Goal: Navigation & Orientation: Find specific page/section

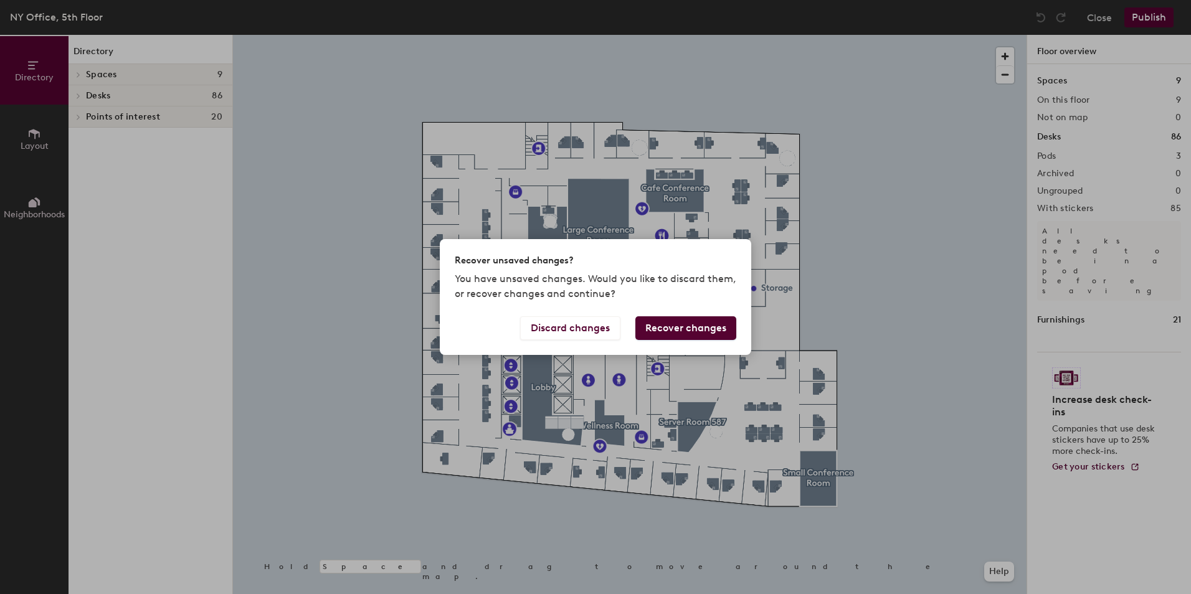
click at [951, 259] on div "Recover unsaved changes? You have unsaved changes. Would you like to discard th…" at bounding box center [595, 297] width 1191 height 594
click at [549, 331] on button "Discard changes" at bounding box center [570, 328] width 100 height 24
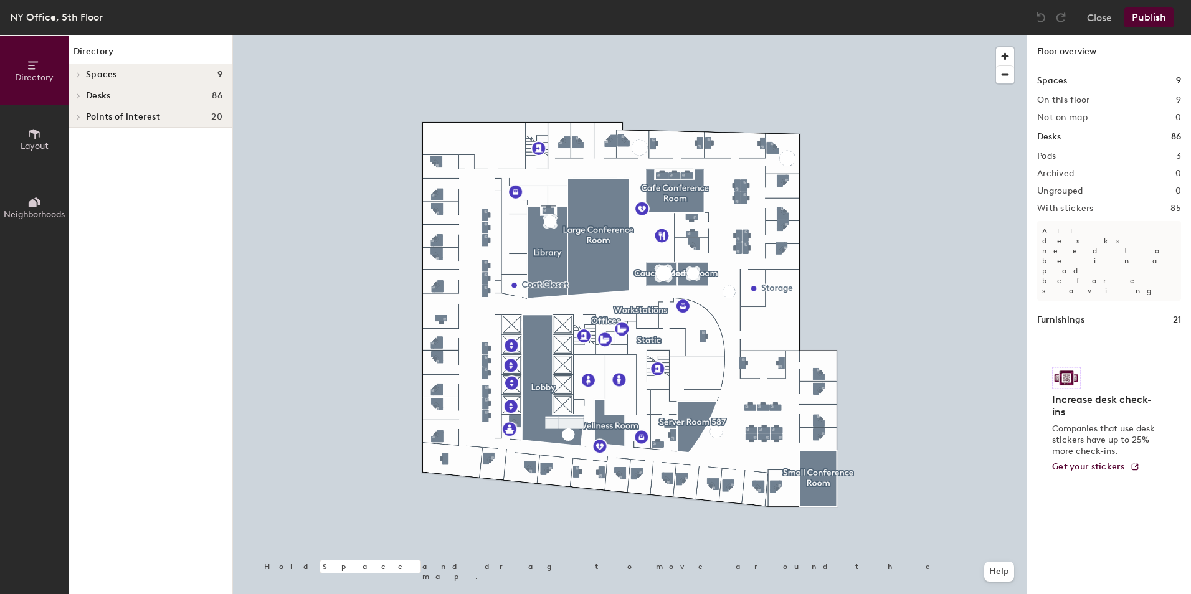
click at [102, 72] on span "Spaces" at bounding box center [101, 75] width 31 height 10
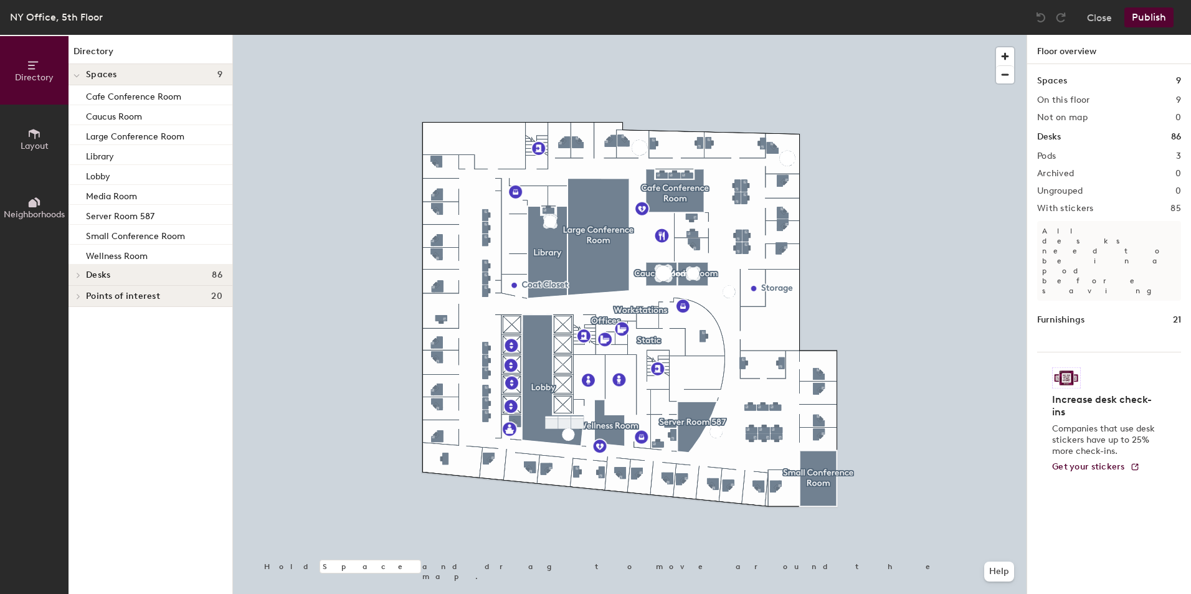
click at [102, 77] on span "Spaces" at bounding box center [101, 75] width 31 height 10
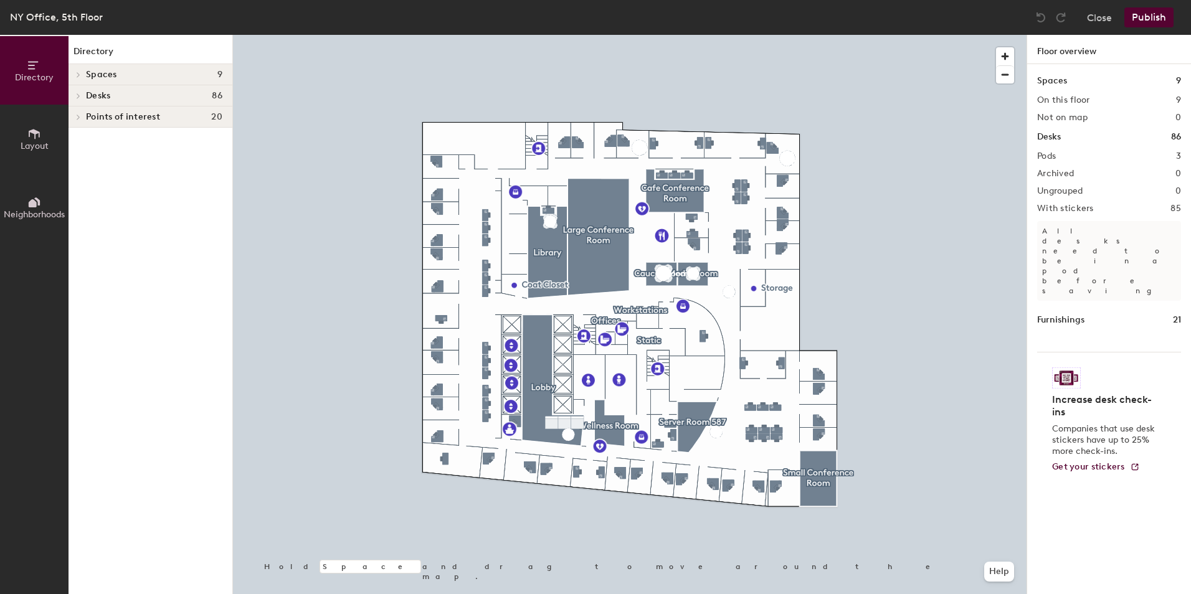
click at [100, 95] on span "Desks" at bounding box center [98, 96] width 24 height 10
click at [98, 133] on p "Offices" at bounding box center [154, 138] width 136 height 16
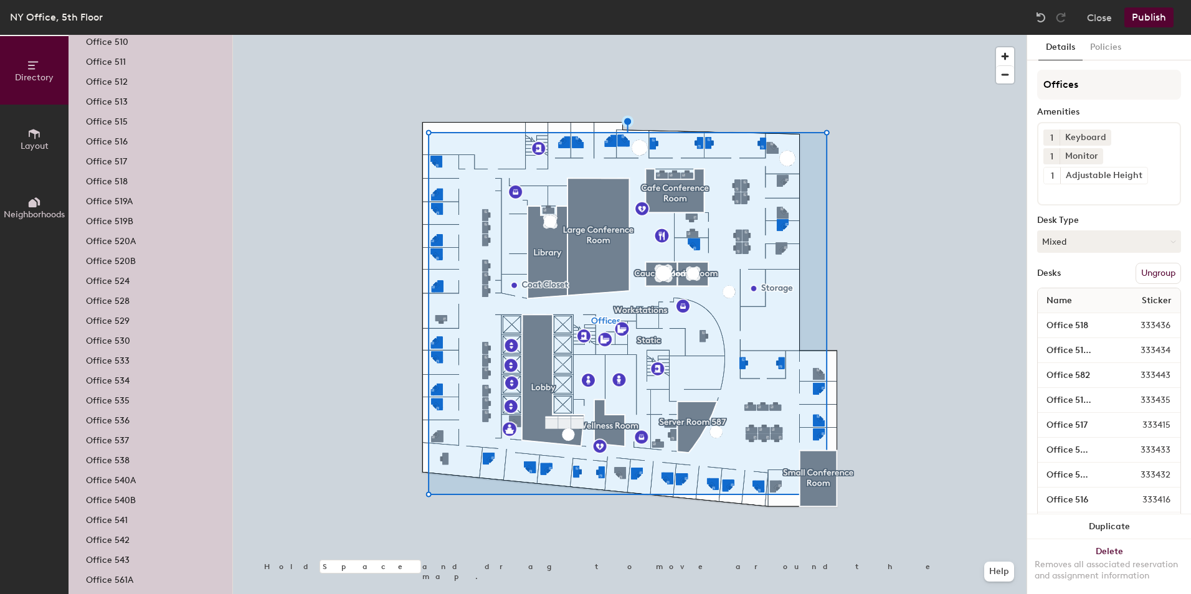
scroll to position [324, 0]
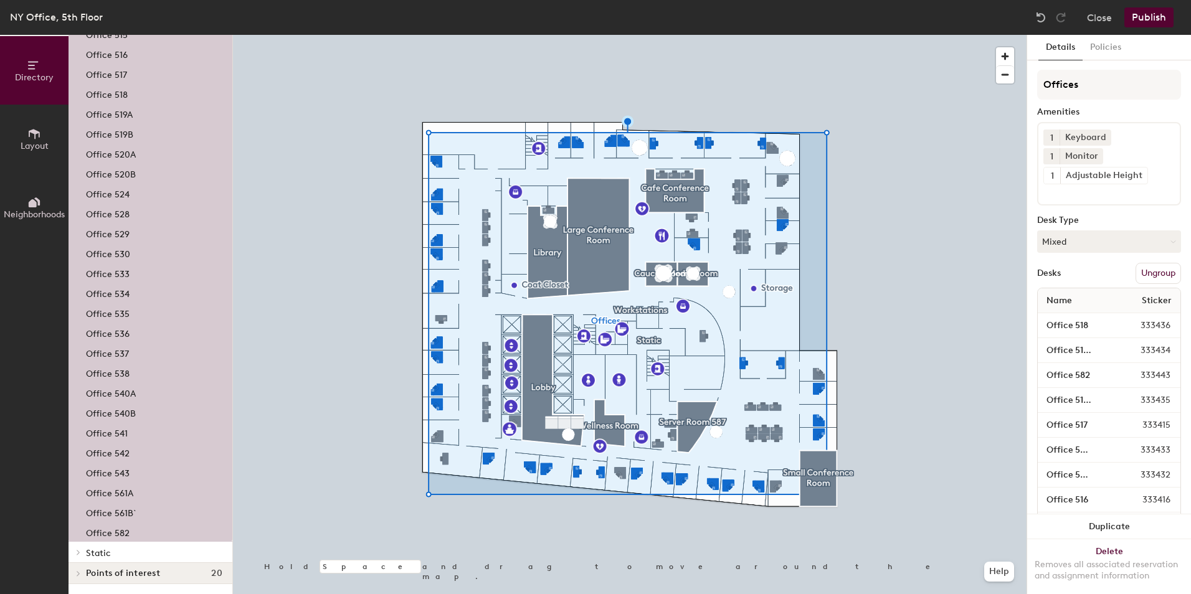
click at [78, 548] on div at bounding box center [76, 552] width 16 height 21
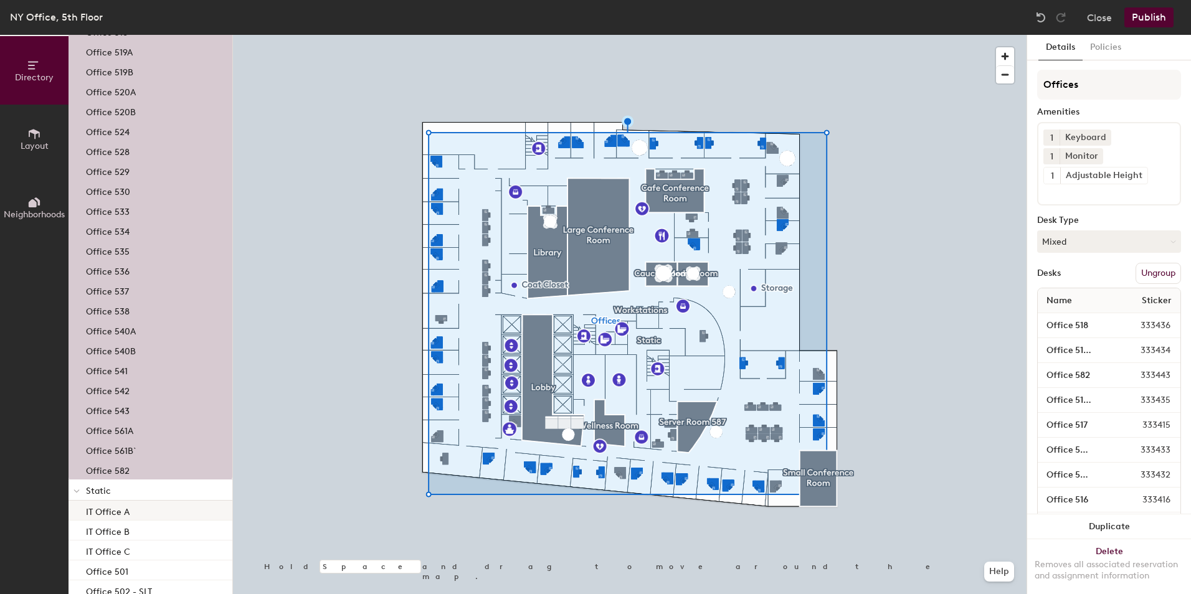
scroll to position [574, 0]
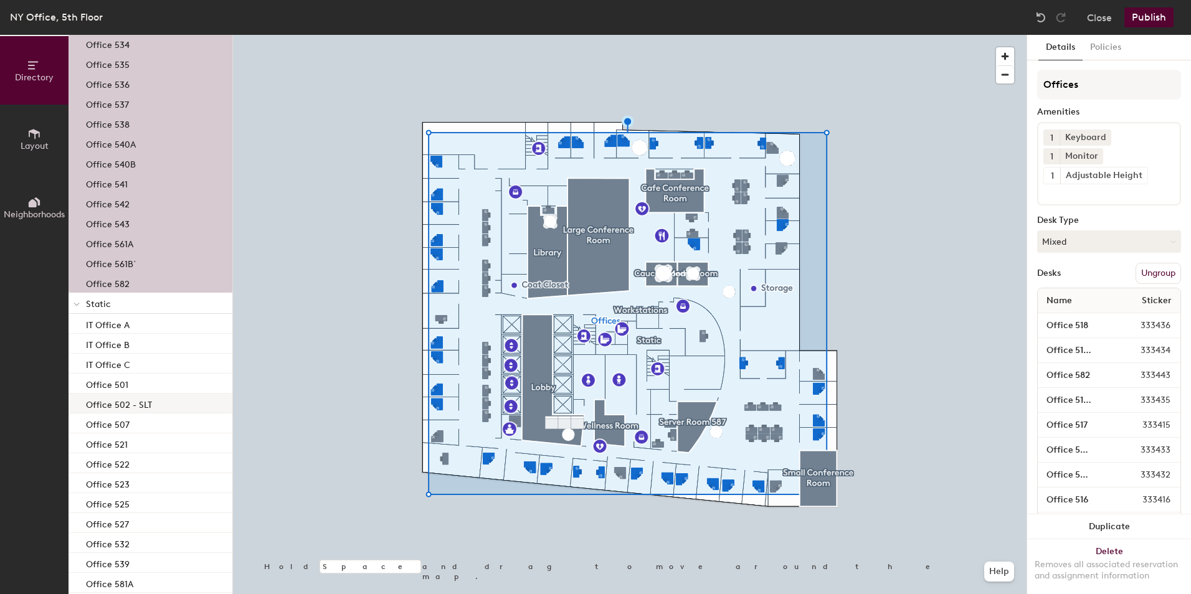
click at [105, 410] on p "Office 502 - SLT" at bounding box center [119, 403] width 66 height 14
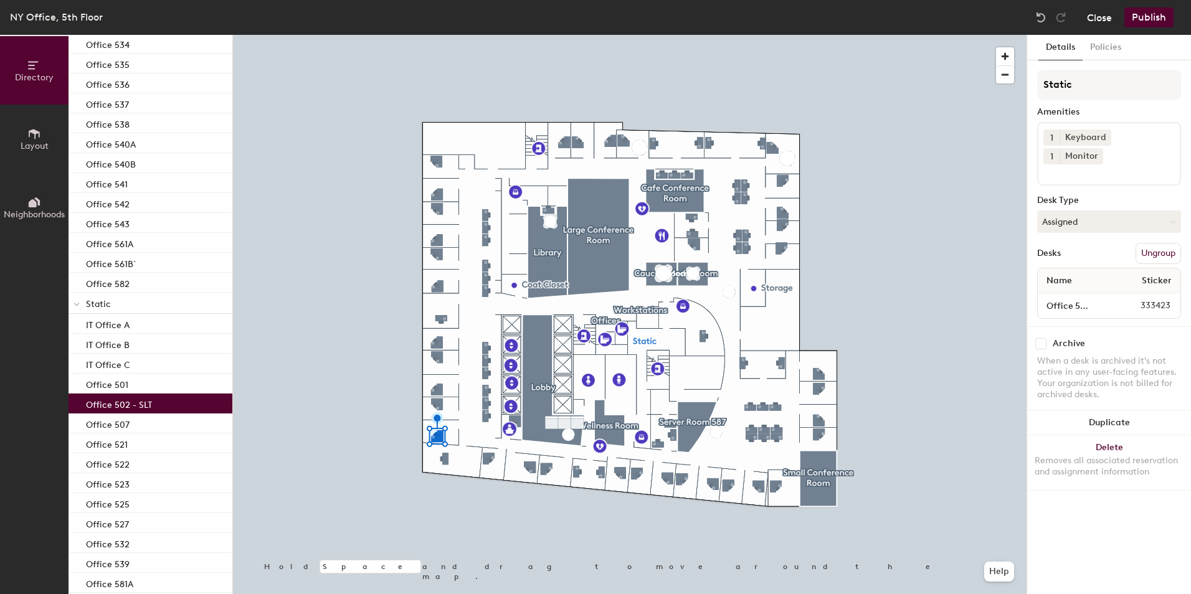
click at [1103, 21] on button "Close" at bounding box center [1099, 17] width 25 height 20
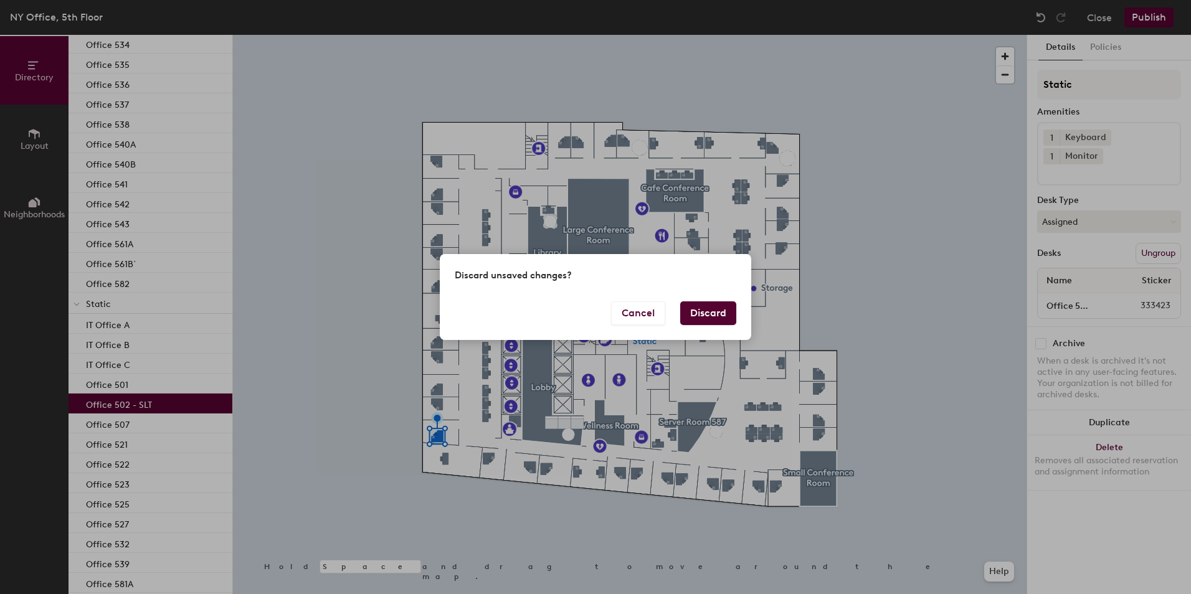
click at [698, 317] on button "Discard" at bounding box center [708, 313] width 56 height 24
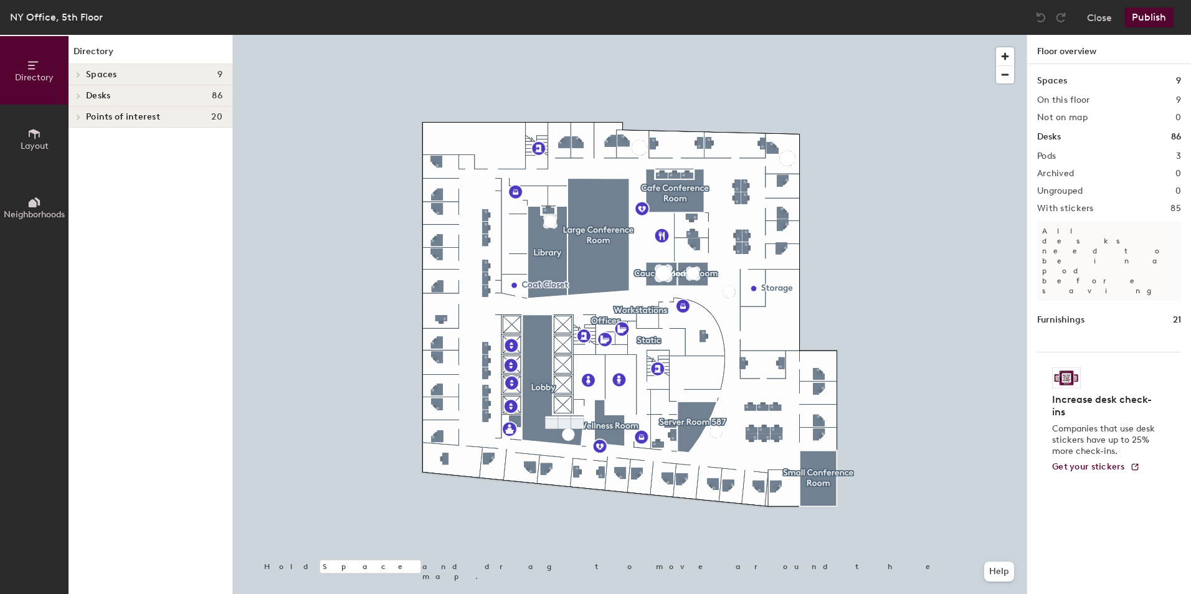
click at [93, 75] on span "Spaces" at bounding box center [101, 75] width 31 height 10
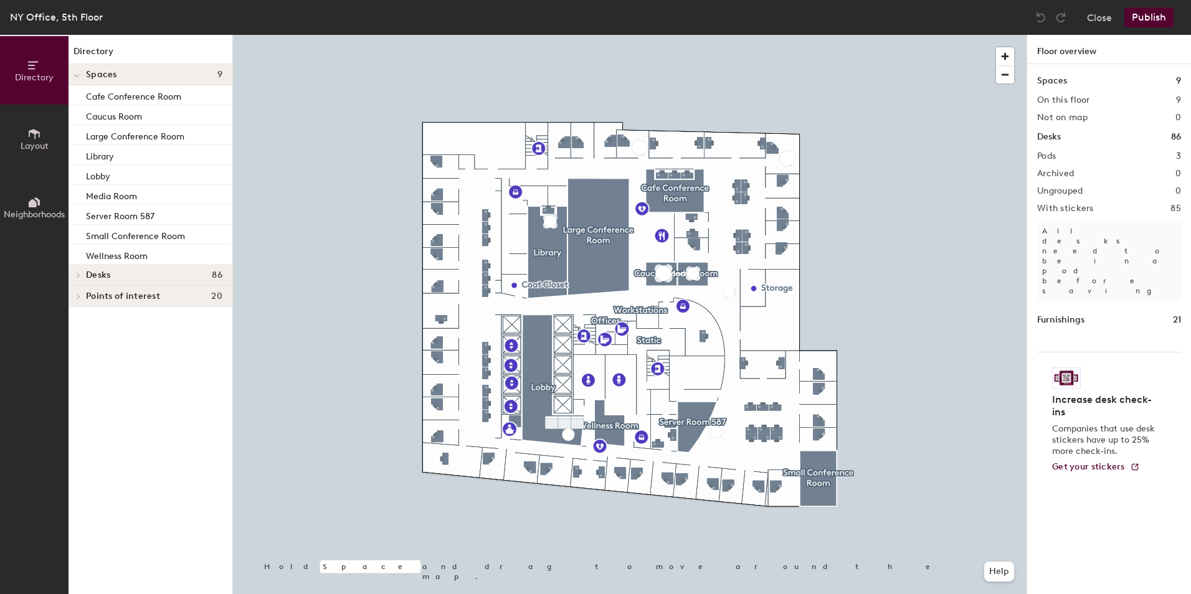
click at [93, 75] on span "Spaces" at bounding box center [101, 75] width 31 height 10
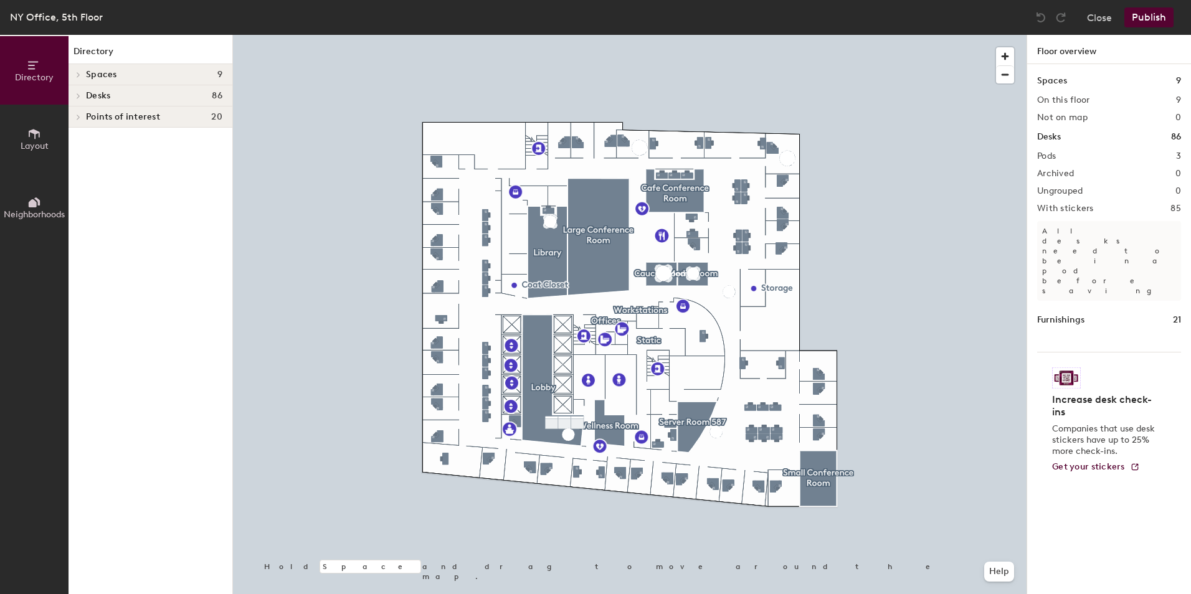
click at [88, 97] on span "Desks" at bounding box center [98, 96] width 24 height 10
click at [85, 157] on div "Static" at bounding box center [150, 159] width 164 height 21
click at [78, 162] on icon at bounding box center [78, 159] width 5 height 6
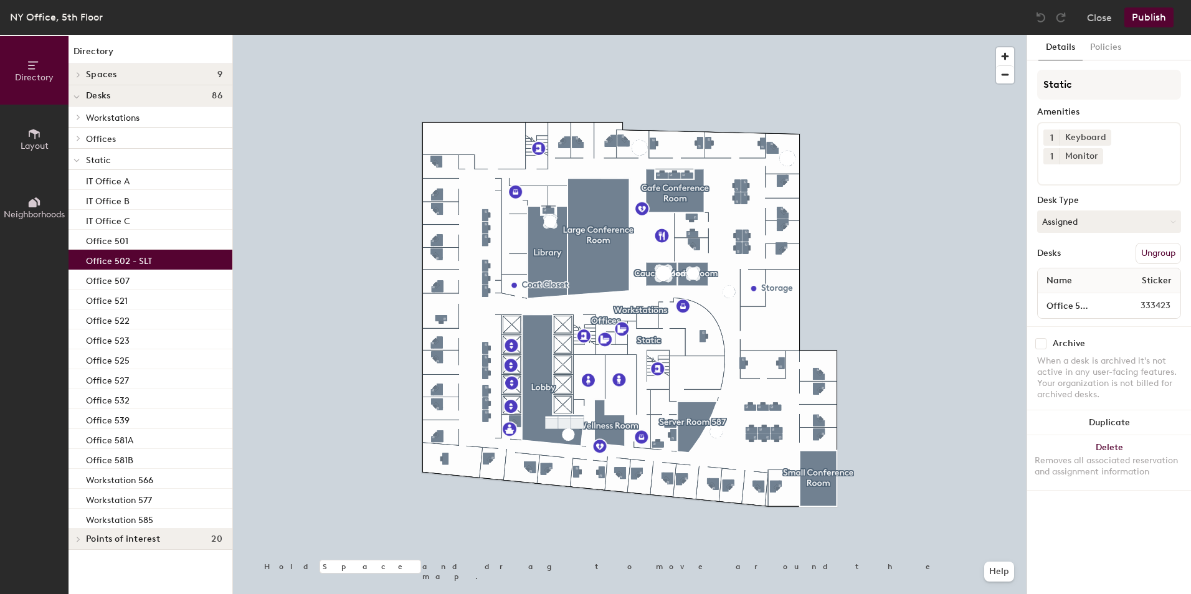
click at [132, 260] on p "Office 502 - SLT" at bounding box center [119, 259] width 66 height 14
click at [1085, 210] on button "Assigned" at bounding box center [1109, 221] width 144 height 22
click at [1102, 47] on button "Policies" at bounding box center [1105, 48] width 46 height 26
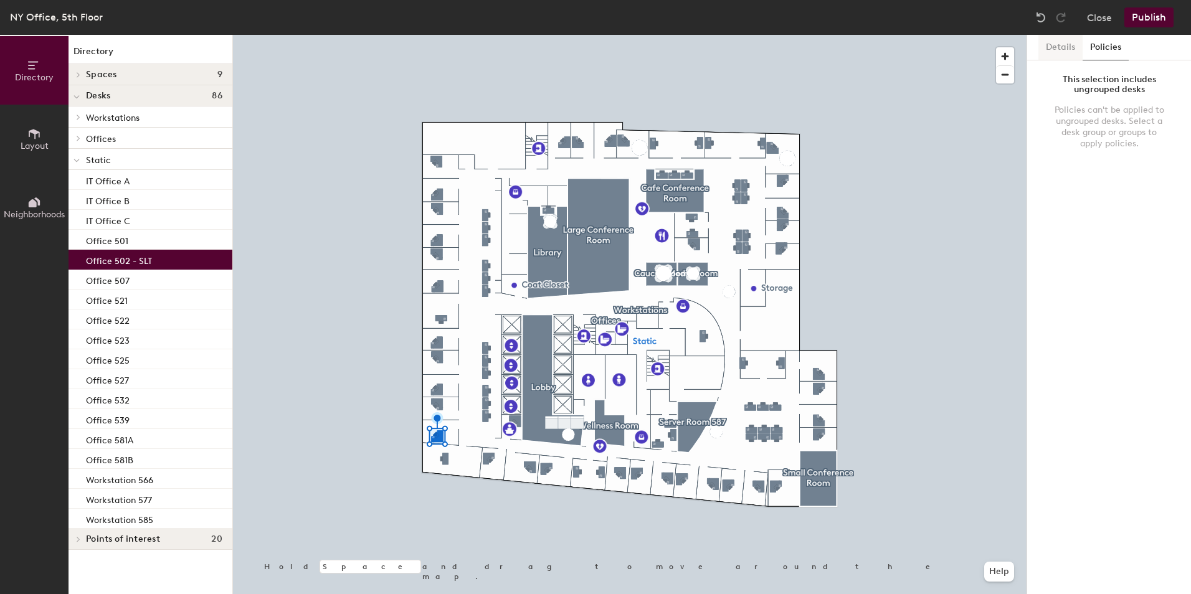
click at [1052, 40] on button "Details" at bounding box center [1060, 48] width 44 height 26
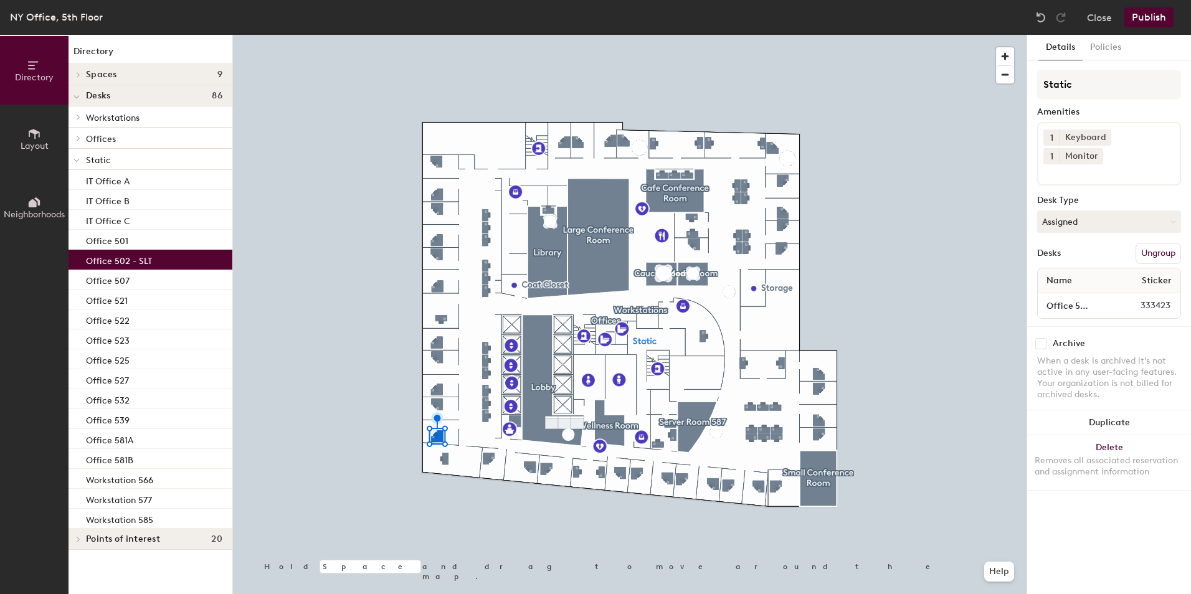
click at [101, 139] on span "Offices" at bounding box center [101, 139] width 30 height 11
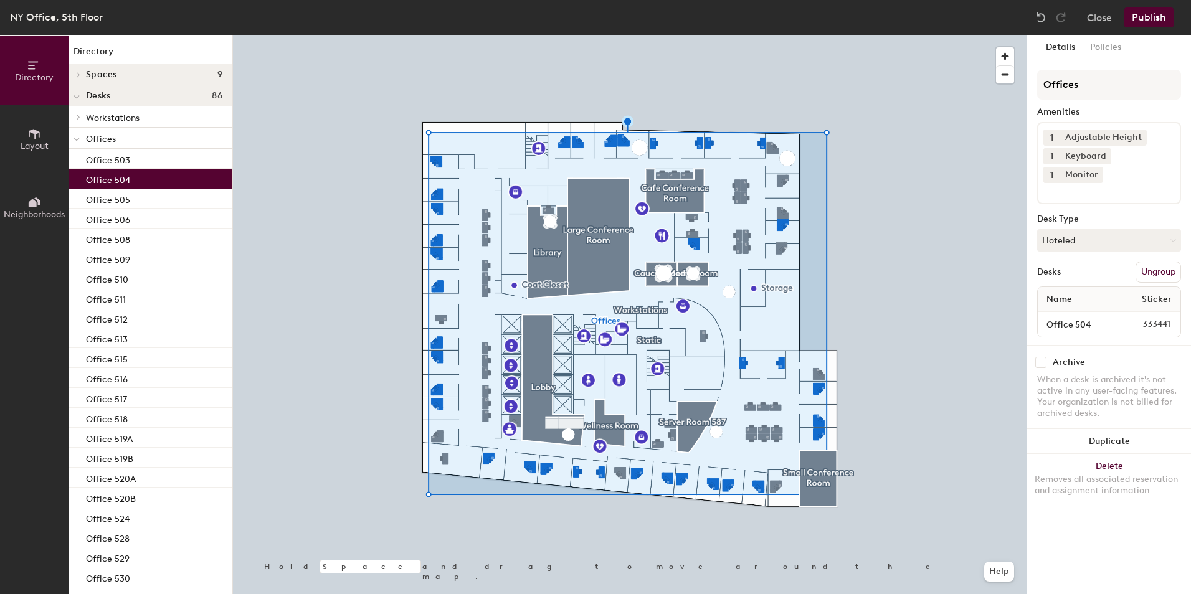
click at [109, 175] on p "Office 504" at bounding box center [108, 178] width 44 height 14
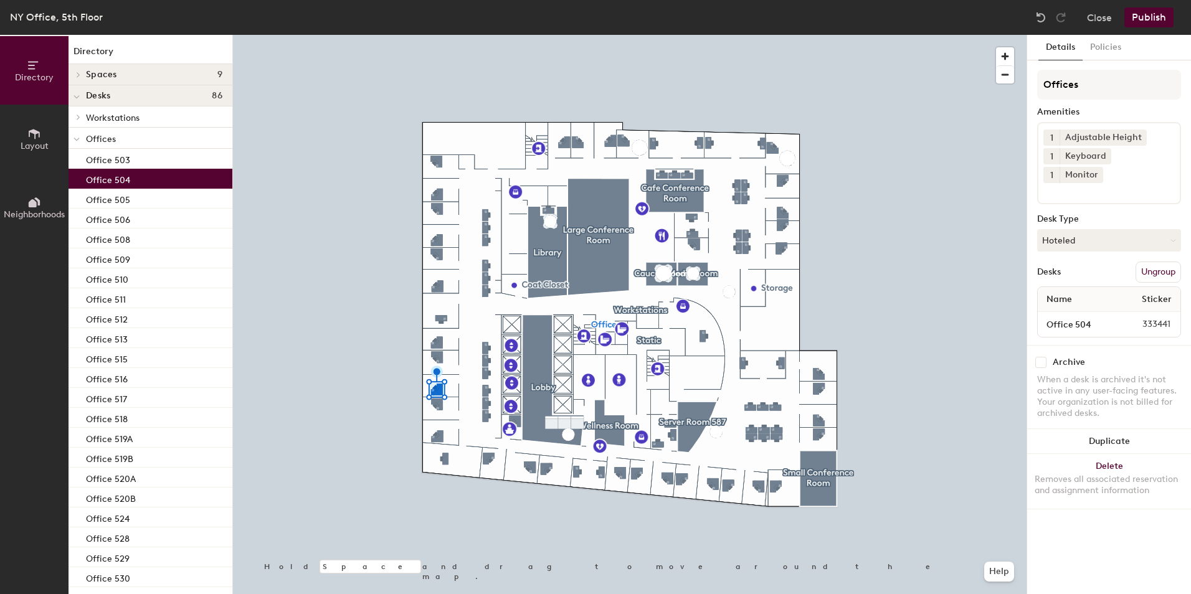
click at [118, 73] on h4 "Spaces 9" at bounding box center [154, 75] width 136 height 10
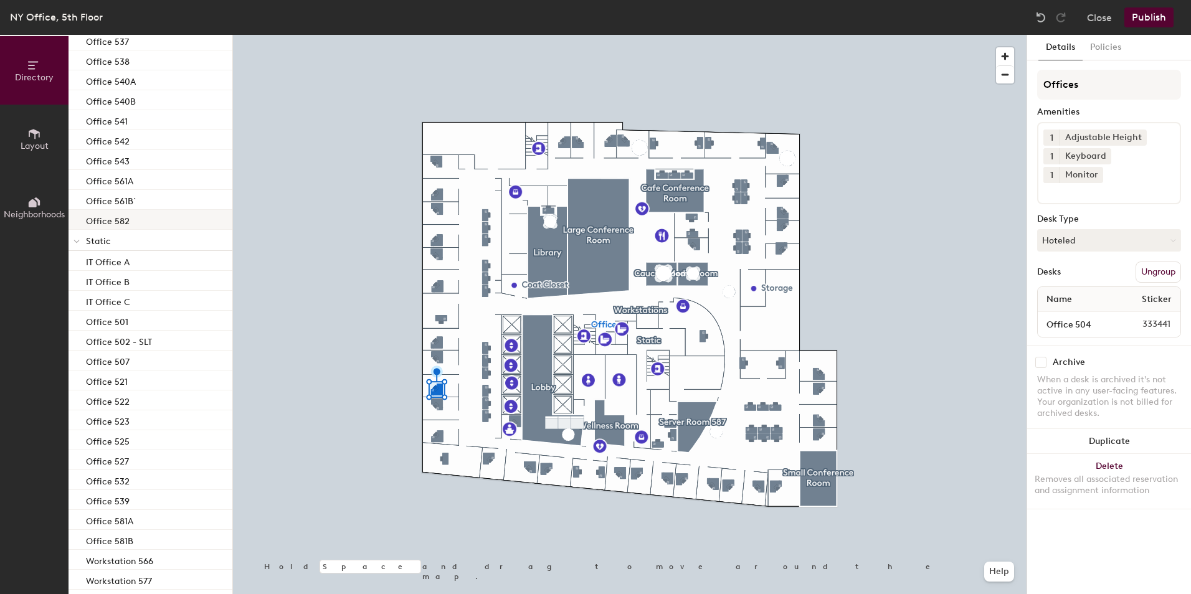
scroll to position [862, 0]
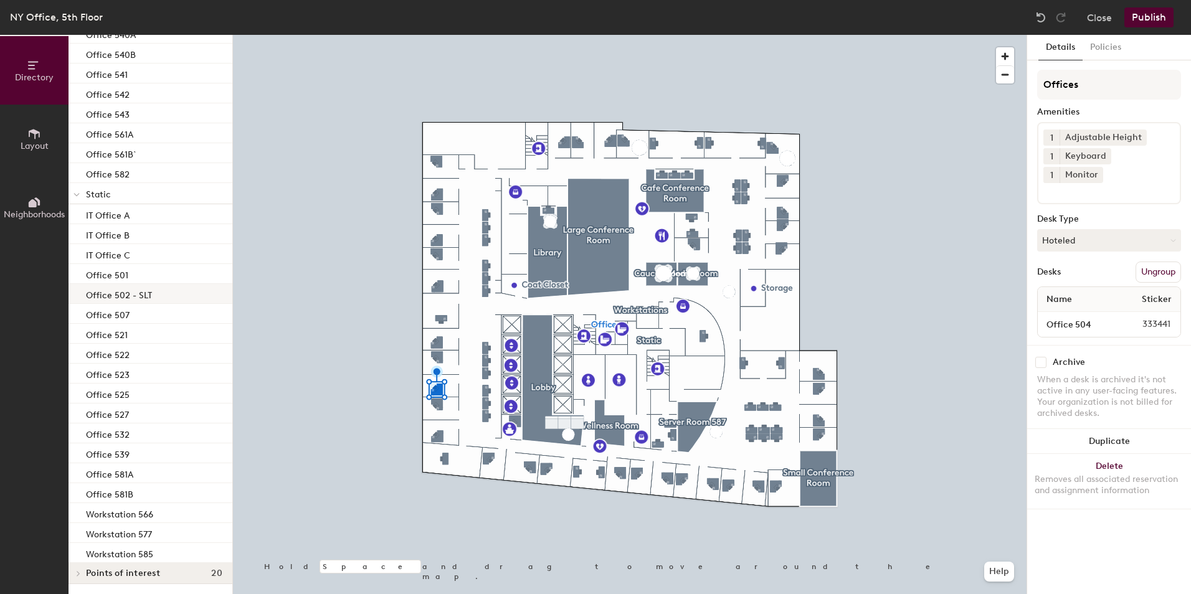
click at [110, 293] on p "Office 502 - SLT" at bounding box center [119, 293] width 66 height 14
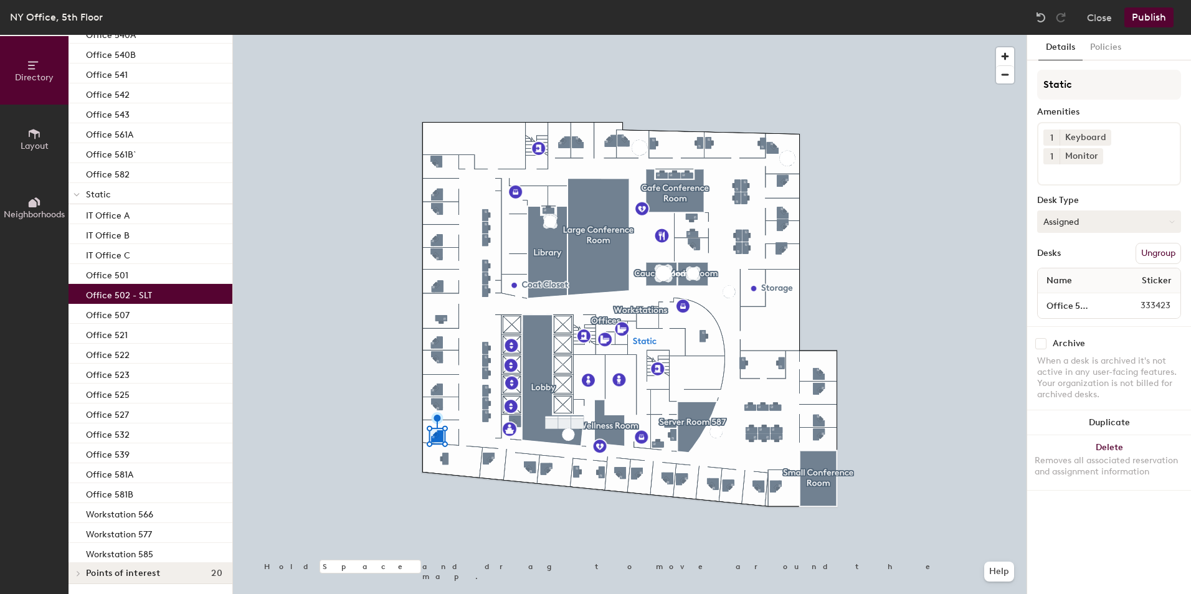
click at [1098, 210] on button "Assigned" at bounding box center [1109, 221] width 144 height 22
click at [1080, 288] on div "Hoteled" at bounding box center [1099, 297] width 125 height 19
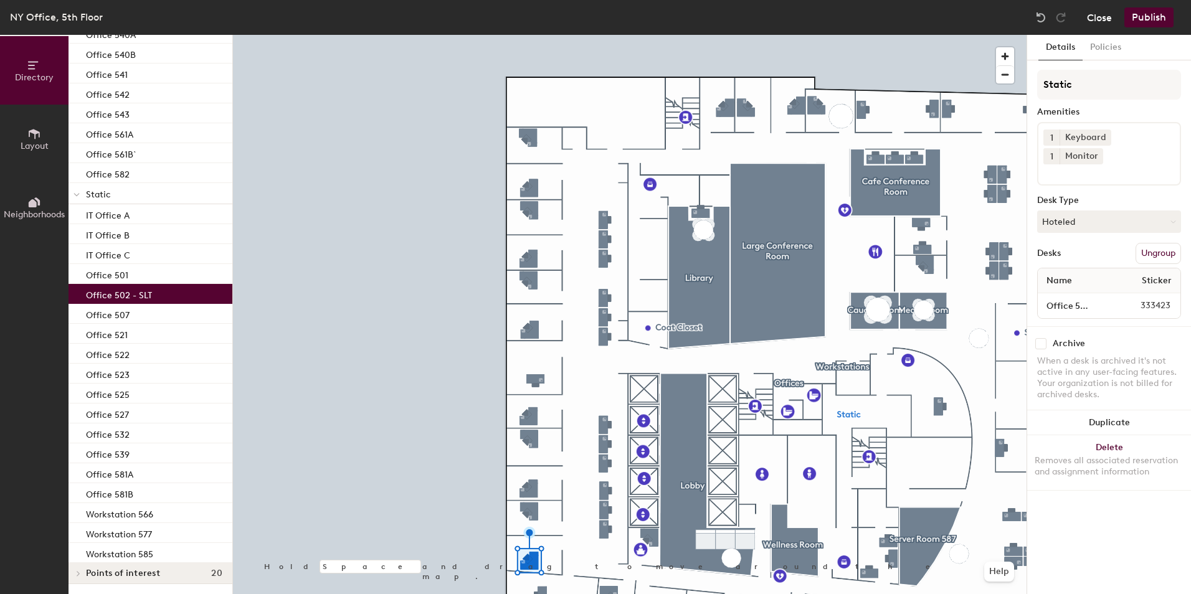
click at [1105, 14] on button "Close" at bounding box center [1099, 17] width 25 height 20
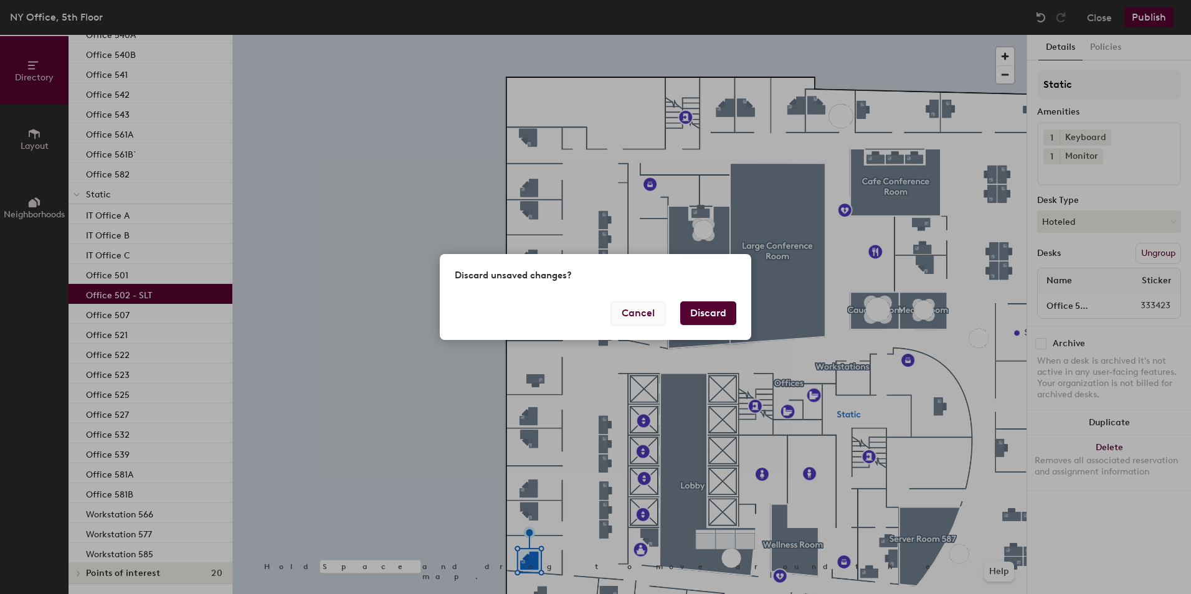
click at [646, 311] on button "Cancel" at bounding box center [638, 313] width 54 height 24
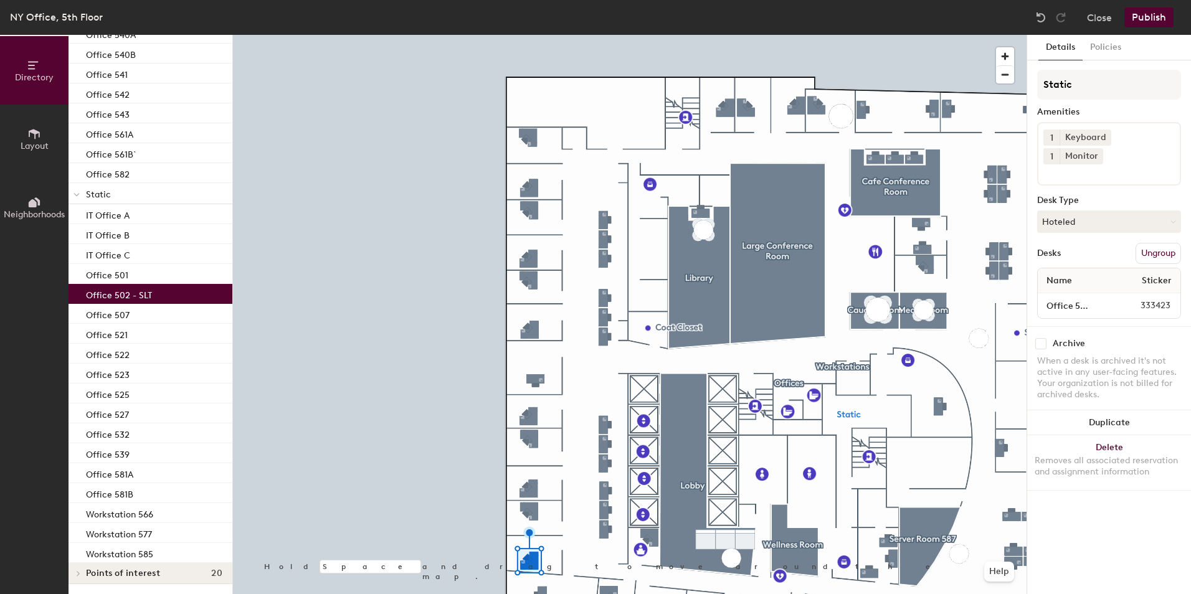
click at [131, 297] on p "Office 502 - SLT" at bounding box center [119, 293] width 66 height 14
click at [1105, 18] on button "Close" at bounding box center [1099, 17] width 25 height 20
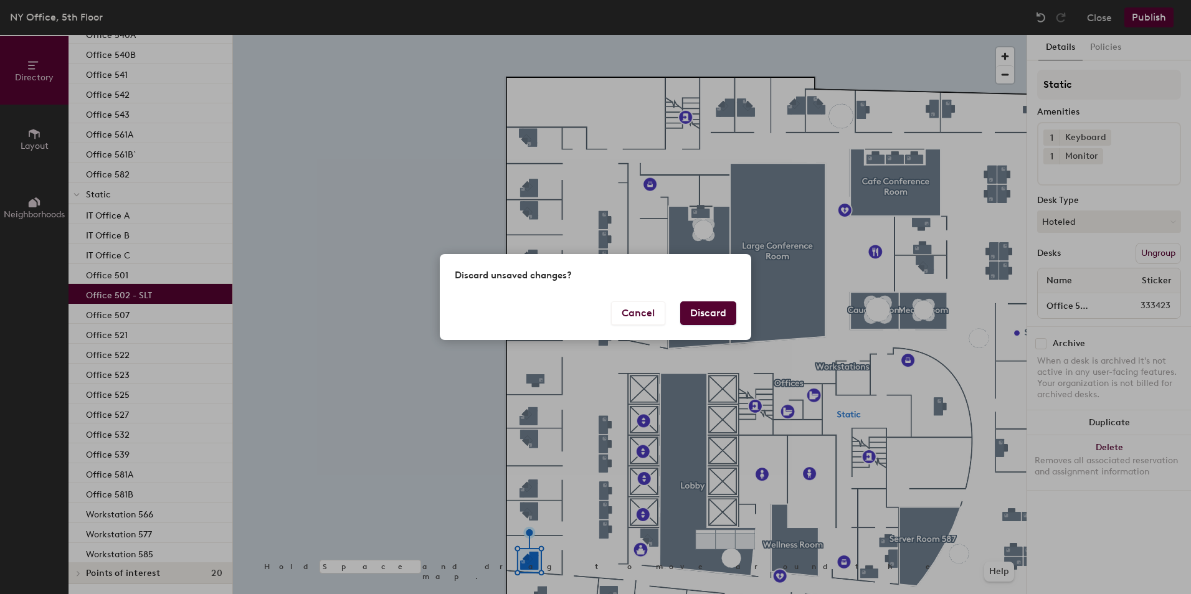
click at [701, 308] on button "Discard" at bounding box center [708, 313] width 56 height 24
